Goal: Entertainment & Leisure: Consume media (video, audio)

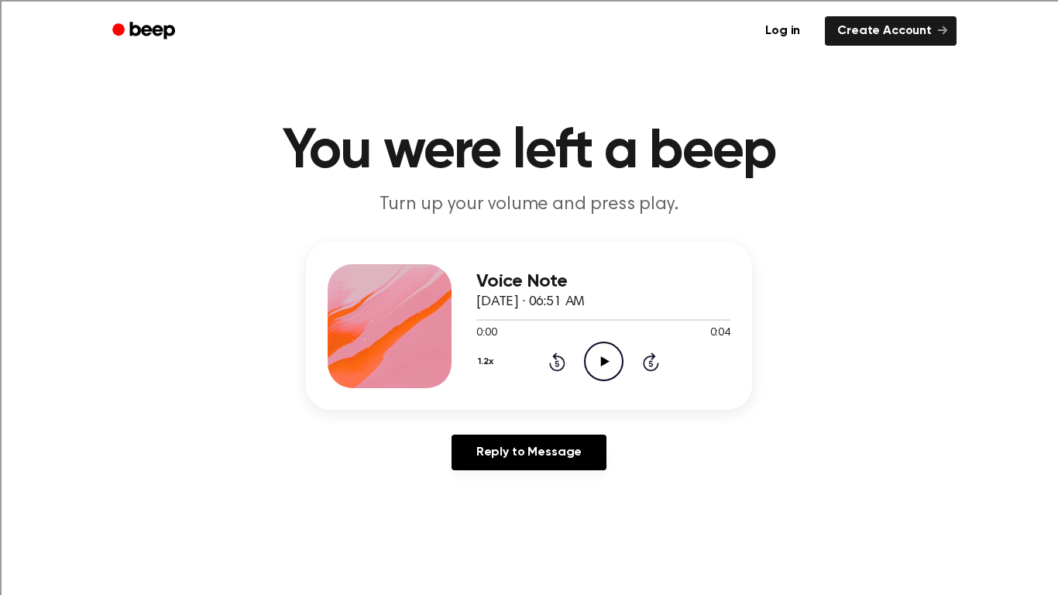
click at [489, 364] on button "1.2x" at bounding box center [487, 361] width 22 height 26
click at [503, 510] on span "1.5x" at bounding box center [501, 512] width 19 height 16
click at [605, 358] on icon "Play Audio" at bounding box center [603, 361] width 39 height 39
click at [496, 362] on button "1.5x" at bounding box center [487, 361] width 22 height 26
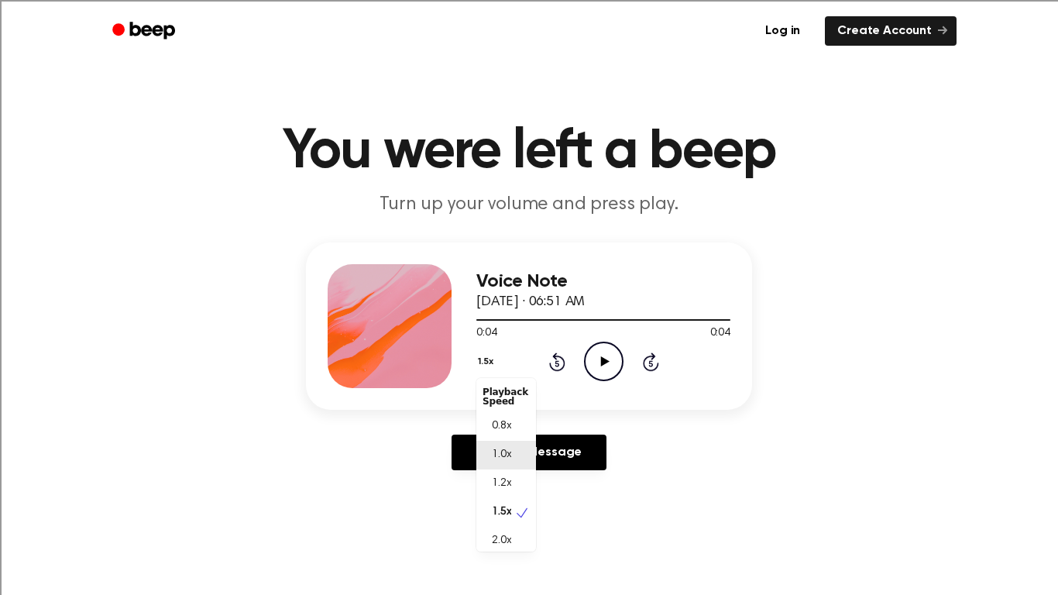
click at [515, 448] on div "1.0x" at bounding box center [506, 455] width 60 height 29
click at [599, 373] on icon "Play Audio" at bounding box center [603, 361] width 39 height 39
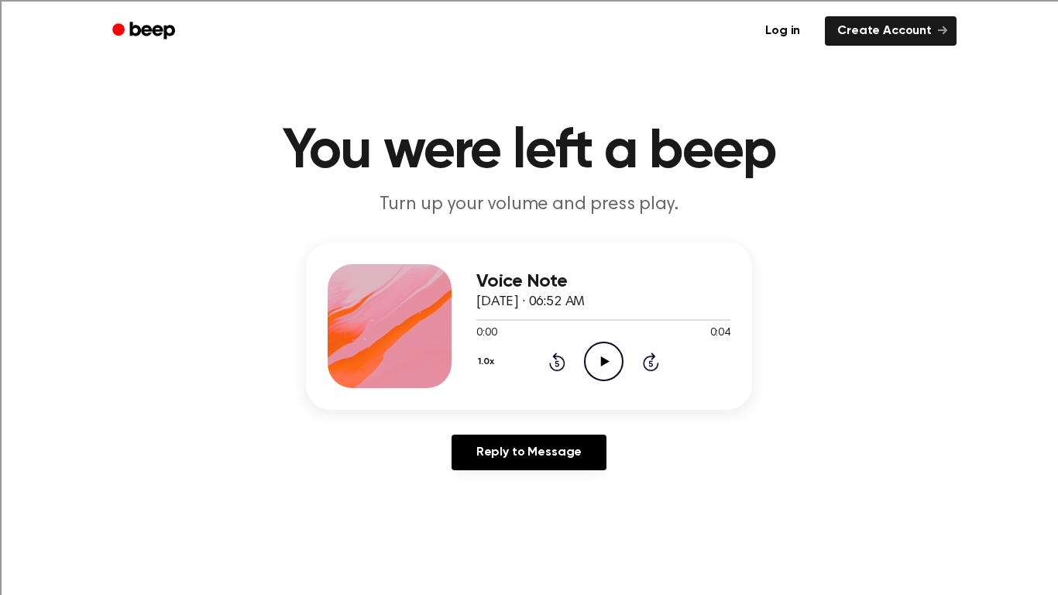
click at [606, 355] on icon "Play Audio" at bounding box center [603, 361] width 39 height 39
click at [585, 355] on circle at bounding box center [604, 361] width 38 height 38
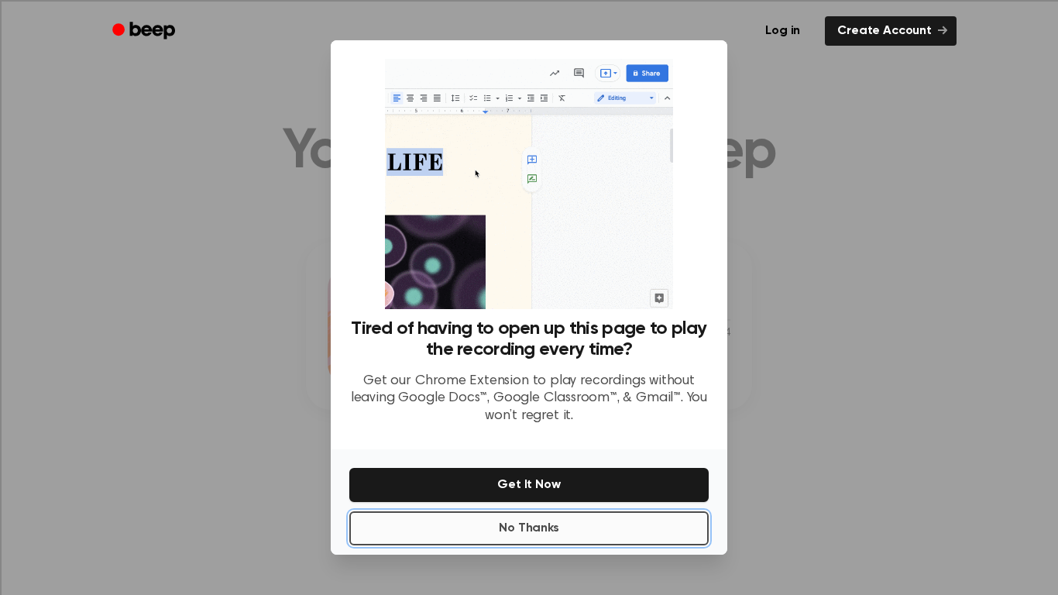
click at [550, 536] on button "No Thanks" at bounding box center [528, 528] width 359 height 34
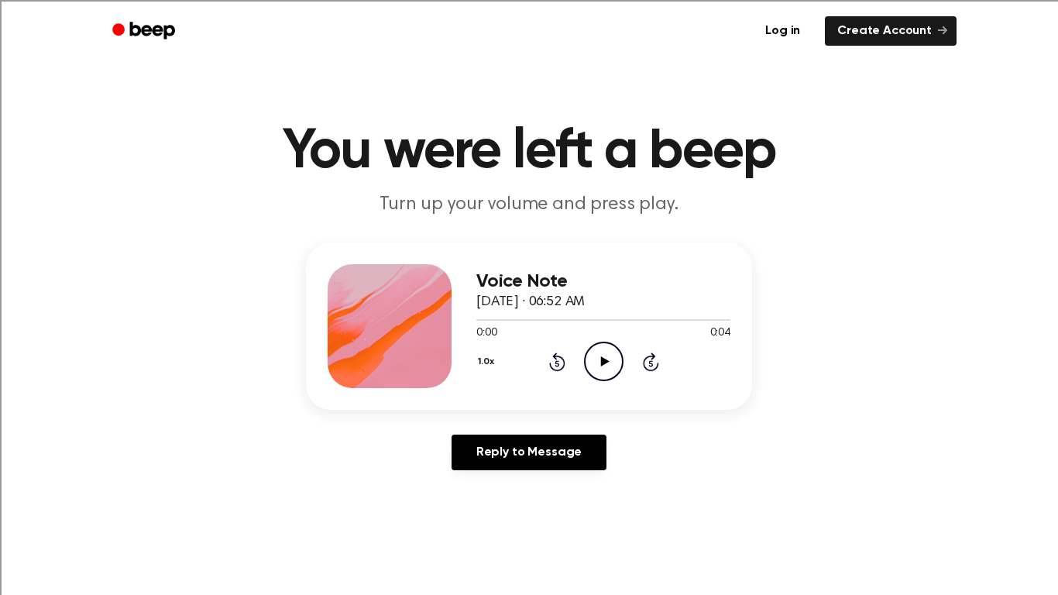
click at [606, 354] on icon "Play Audio" at bounding box center [603, 361] width 39 height 39
